Goal: Task Accomplishment & Management: Manage account settings

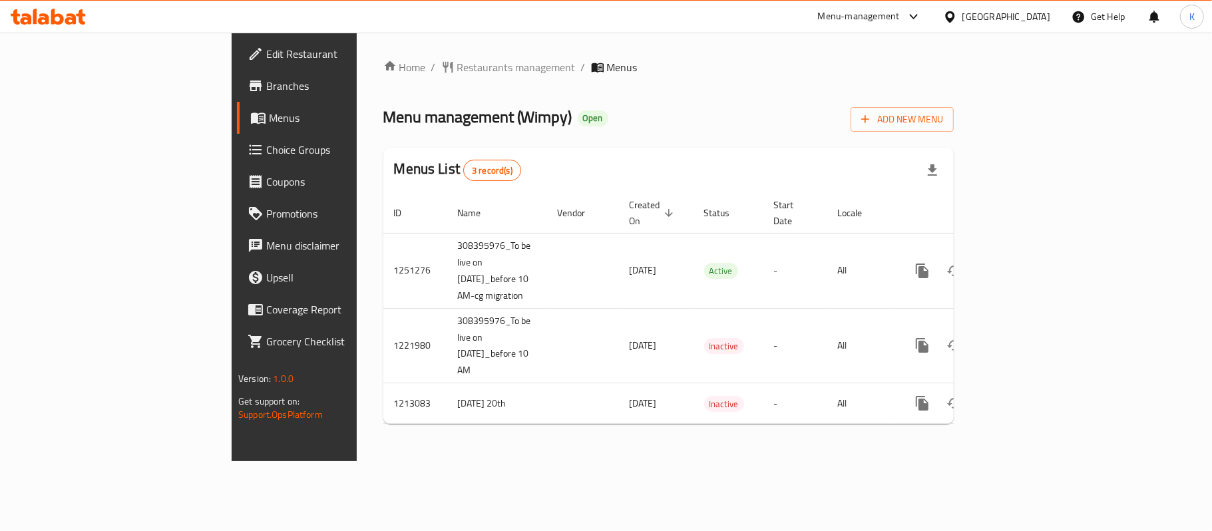
click at [266, 81] on span "Branches" at bounding box center [344, 86] width 157 height 16
click at [904, 19] on div at bounding box center [911, 17] width 22 height 16
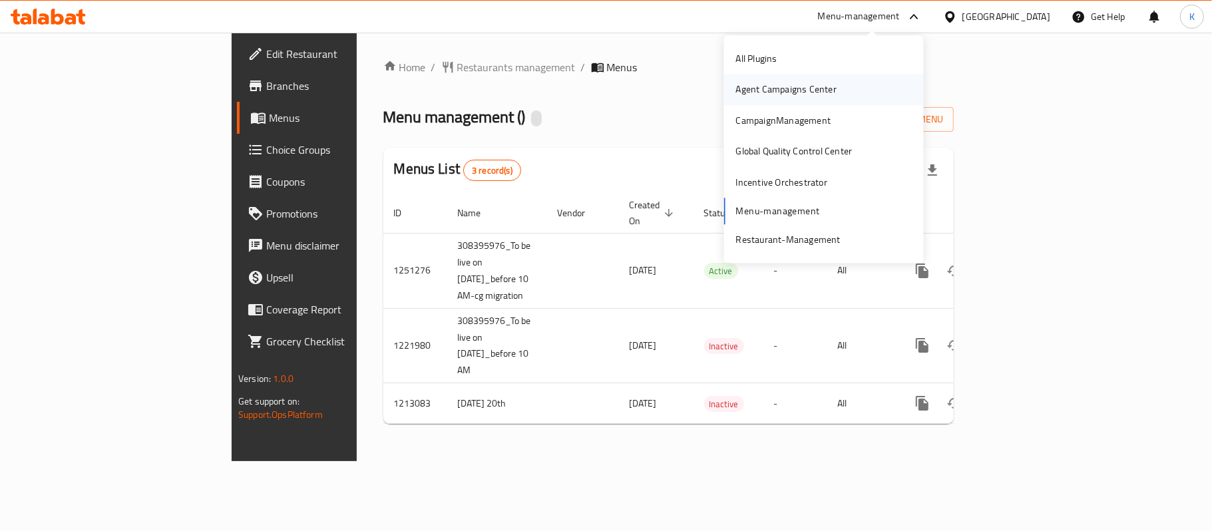
click at [797, 89] on div "Agent Campaigns Center" at bounding box center [786, 90] width 101 height 15
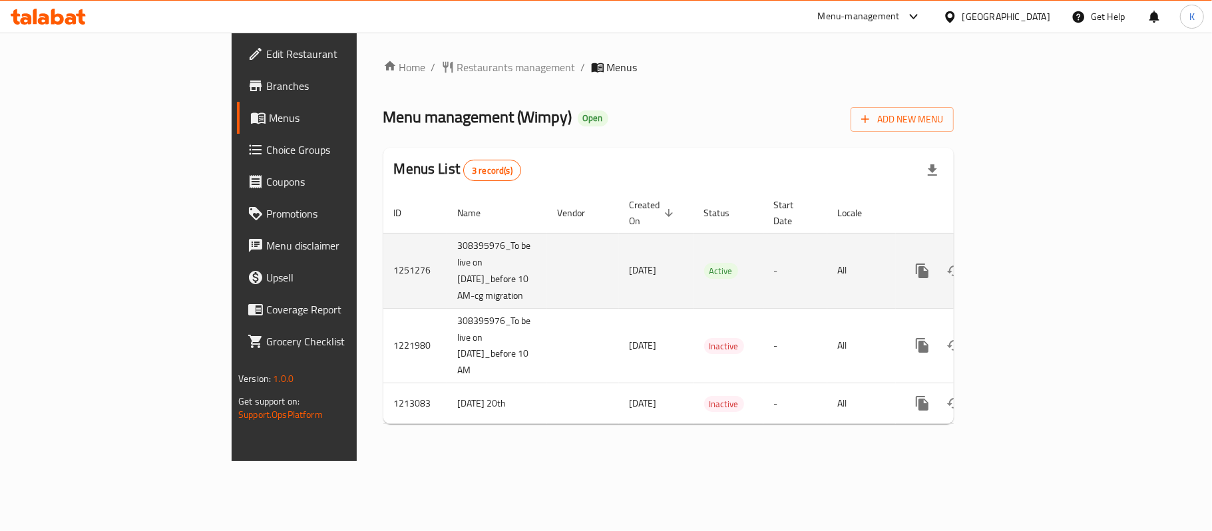
click at [1045, 262] on td "enhanced table" at bounding box center [970, 270] width 149 height 75
click at [1024, 265] on icon "enhanced table" at bounding box center [1018, 271] width 12 height 12
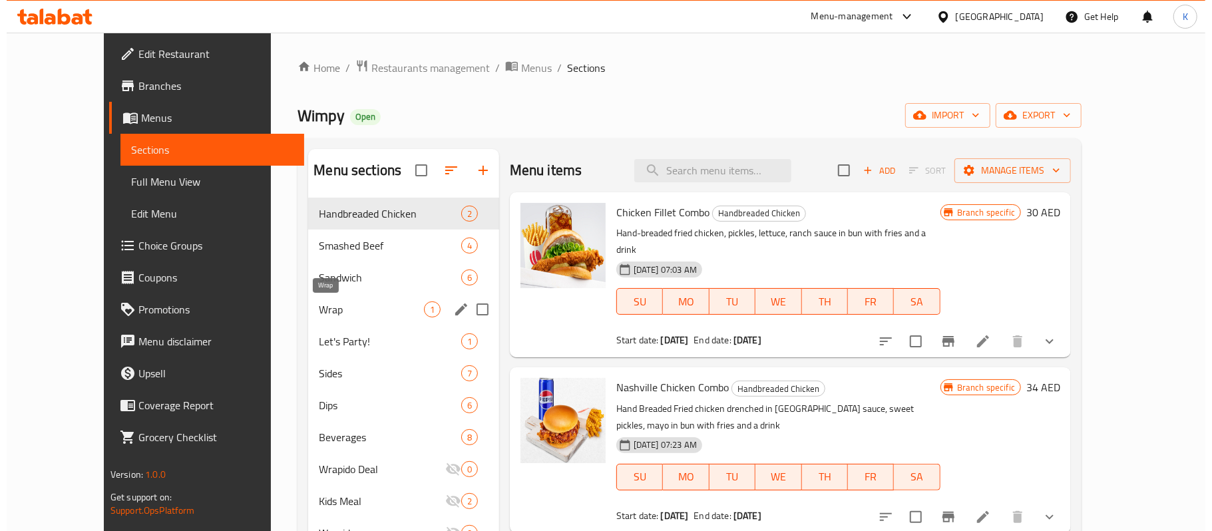
scroll to position [89, 0]
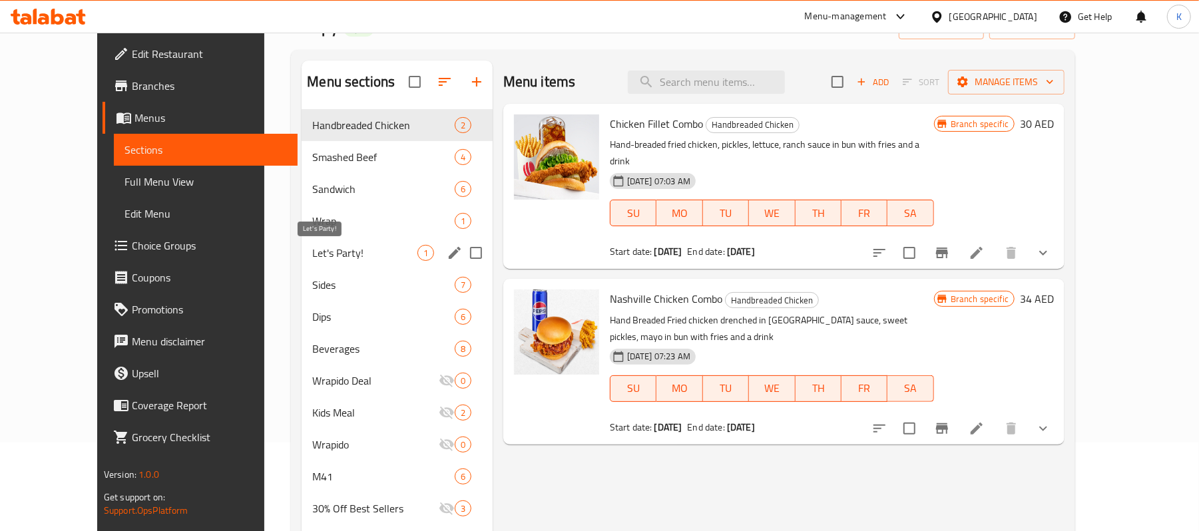
click at [338, 254] on span "Let's Party!" at bounding box center [364, 253] width 105 height 16
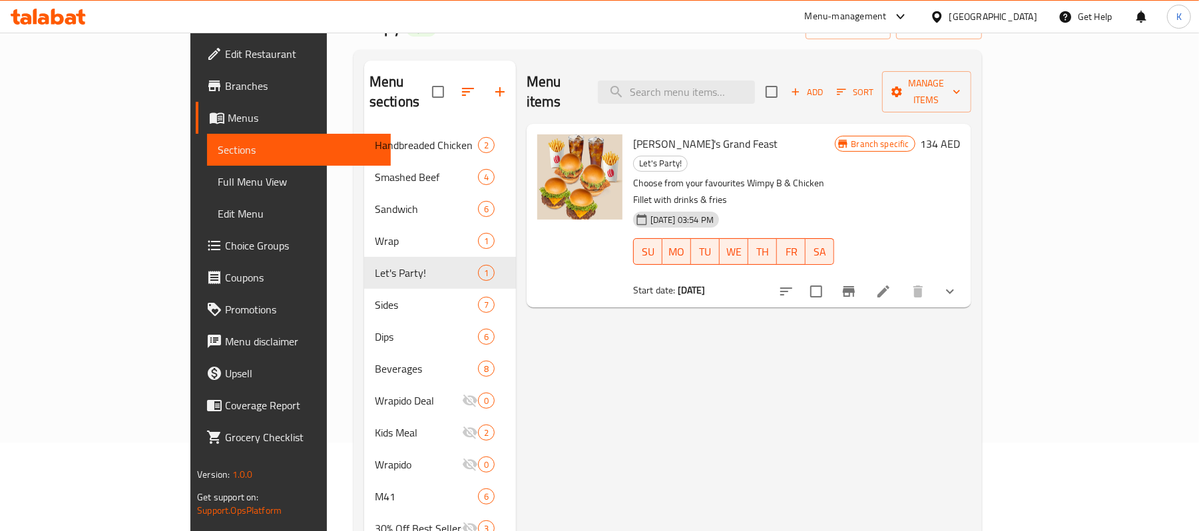
drag, startPoint x: 1130, startPoint y: 126, endPoint x: 1104, endPoint y: 123, distance: 26.2
click at [961, 134] on div "Branch specific 134 AED" at bounding box center [898, 143] width 126 height 19
click at [855, 286] on icon "Branch-specific-item" at bounding box center [849, 291] width 12 height 11
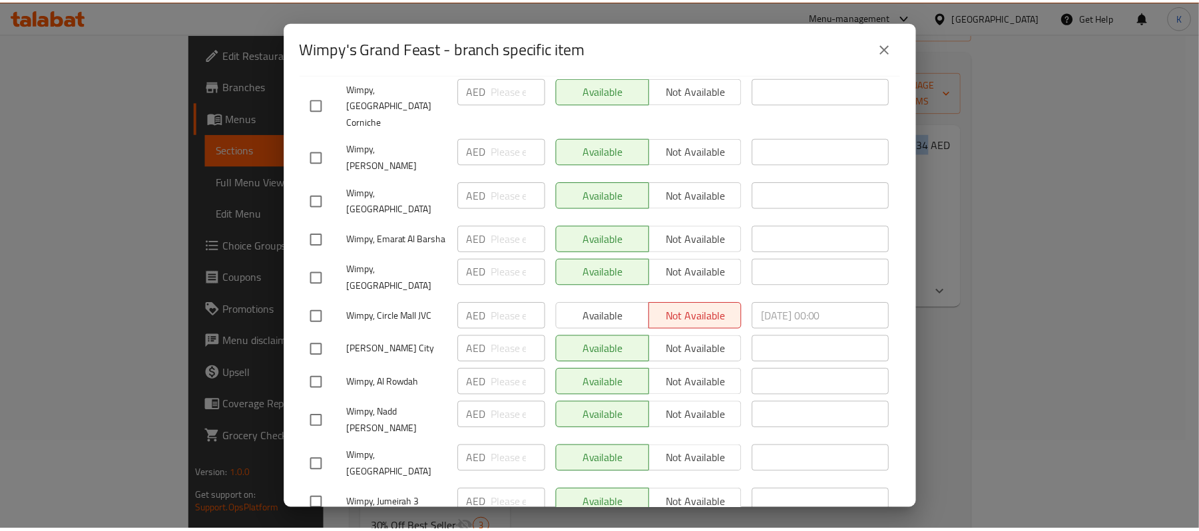
scroll to position [259, 0]
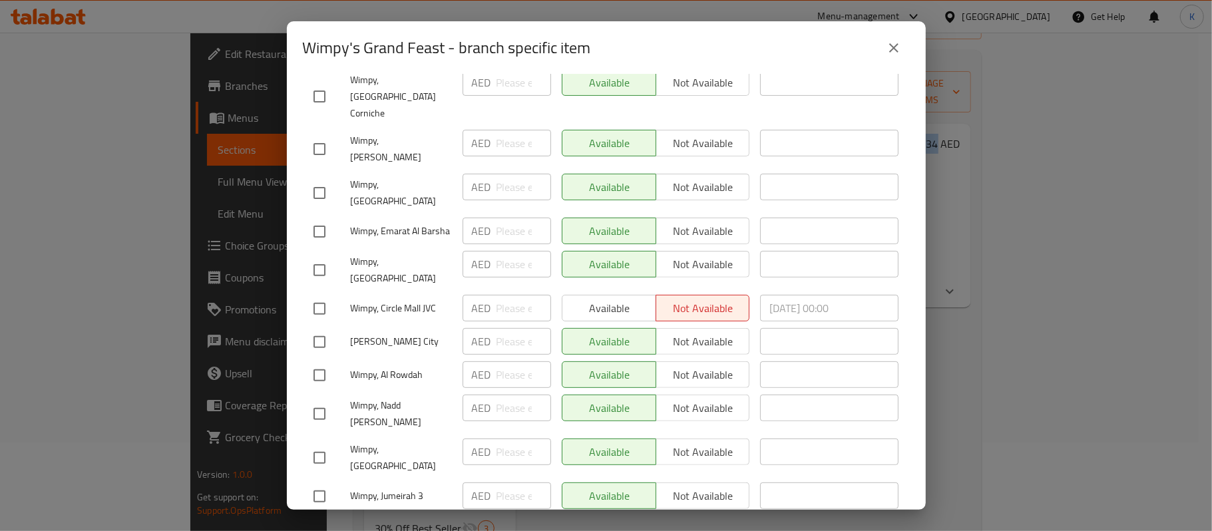
click at [895, 53] on icon "close" at bounding box center [894, 48] width 16 height 16
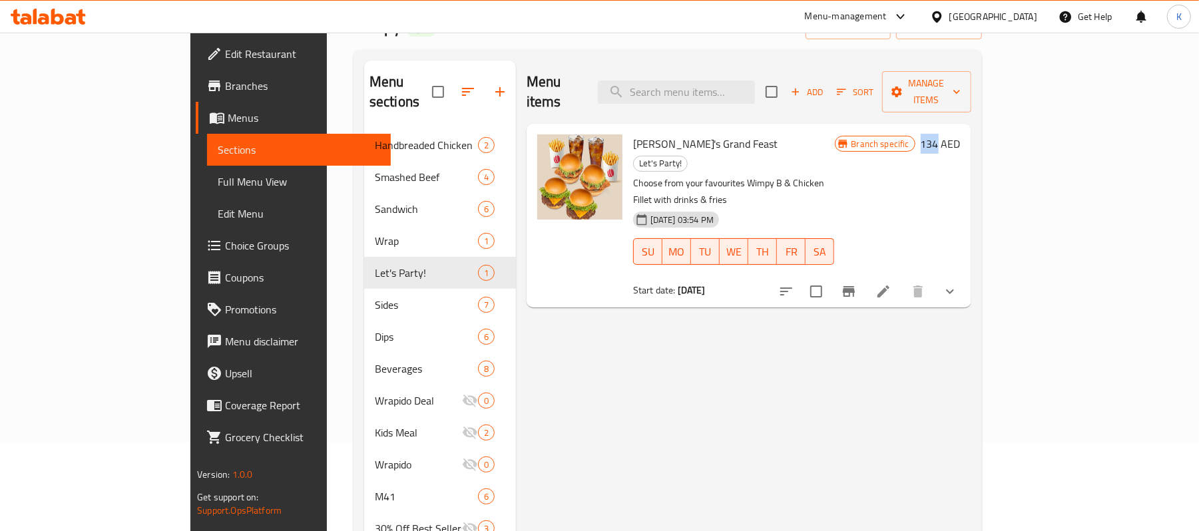
click at [961, 134] on div "Branch specific 134 AED" at bounding box center [898, 143] width 126 height 19
click at [961, 134] on h6 "134 AED" at bounding box center [941, 143] width 40 height 19
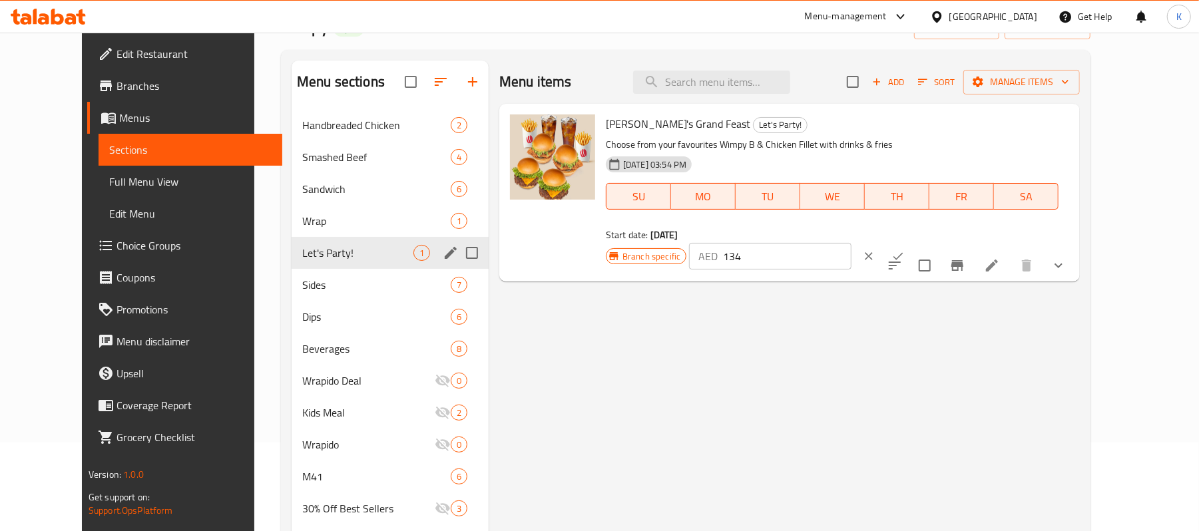
click at [328, 216] on span "Wrap" at bounding box center [376, 221] width 148 height 16
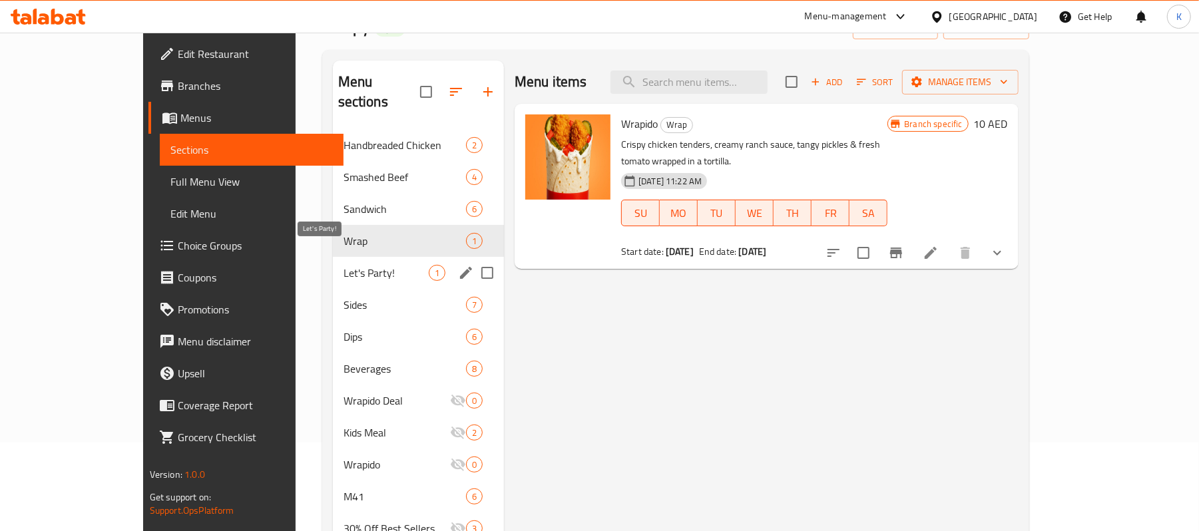
click at [343, 265] on span "Let's Party!" at bounding box center [385, 273] width 85 height 16
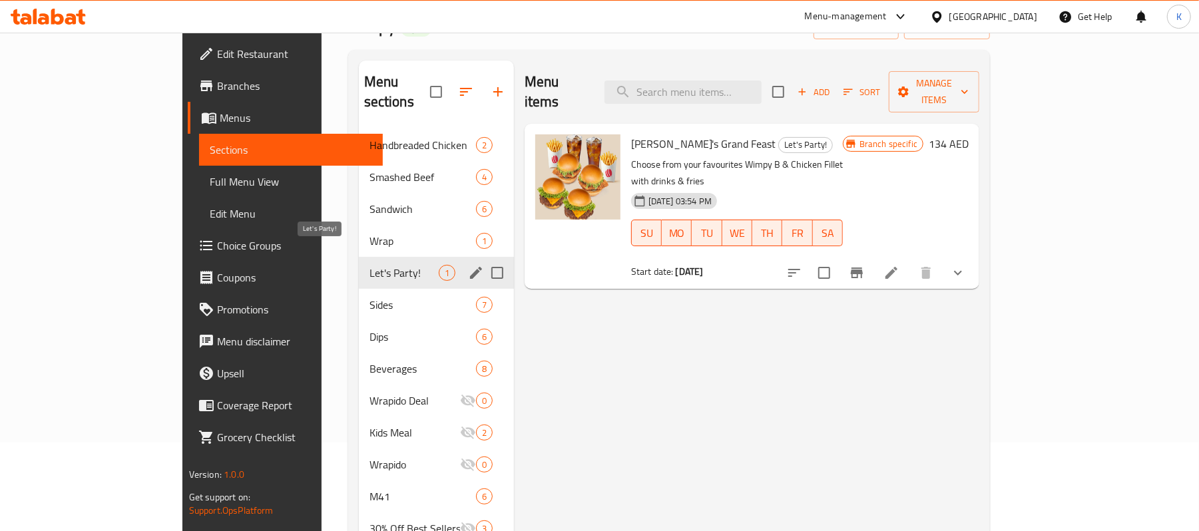
click at [369, 265] on span "Let's Party!" at bounding box center [403, 273] width 69 height 16
